Goal: Browse casually

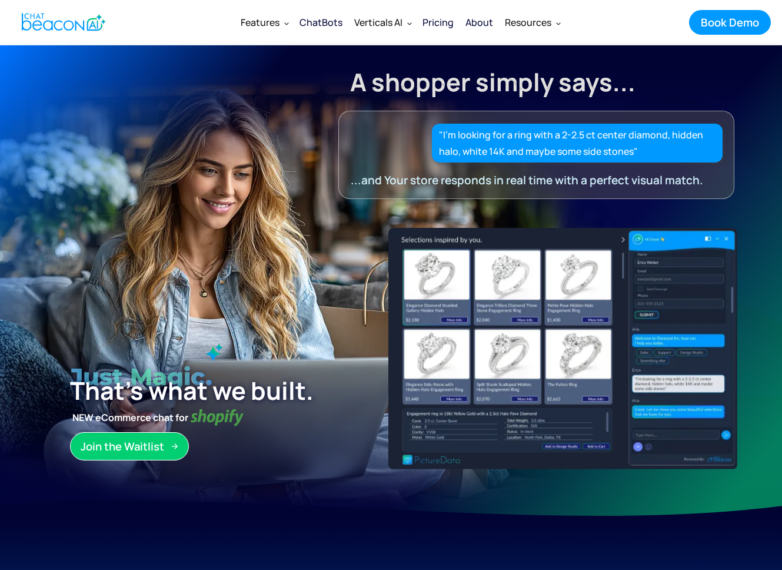
scroll to position [7, 0]
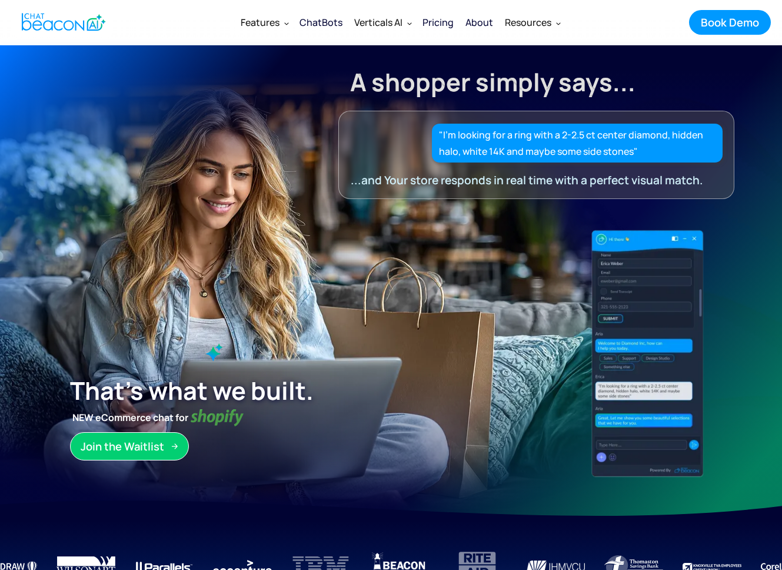
scroll to position [7, 0]
